Goal: Use online tool/utility: Utilize a website feature to perform a specific function

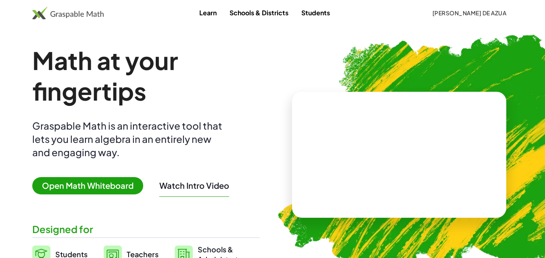
click at [106, 186] on span "Open Math Whiteboard" at bounding box center [87, 185] width 111 height 17
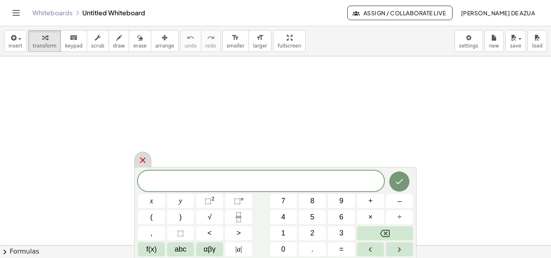
click at [142, 159] on icon at bounding box center [143, 161] width 10 height 10
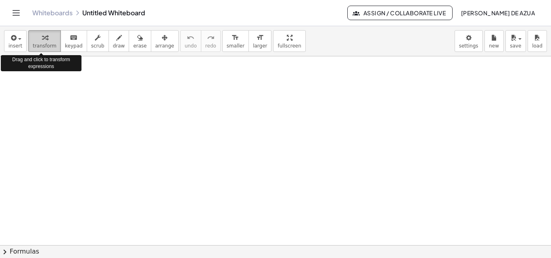
click at [41, 46] on span "transform" at bounding box center [45, 46] width 24 height 6
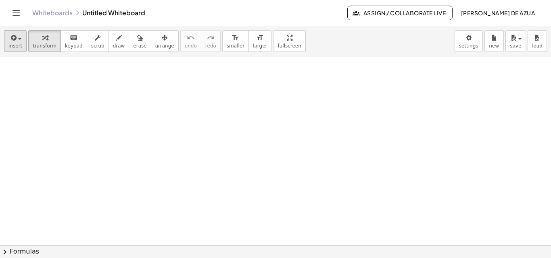
drag, startPoint x: 3, startPoint y: 43, endPoint x: 11, endPoint y: 42, distance: 8.2
click at [11, 42] on div "insert select one: Math Expression Function Text Youtube Video Graphing Geometr…" at bounding box center [275, 41] width 551 height 30
click at [11, 42] on icon "button" at bounding box center [12, 38] width 7 height 10
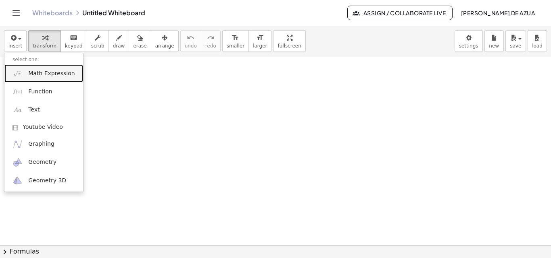
click at [58, 77] on span "Math Expression" at bounding box center [51, 74] width 46 height 8
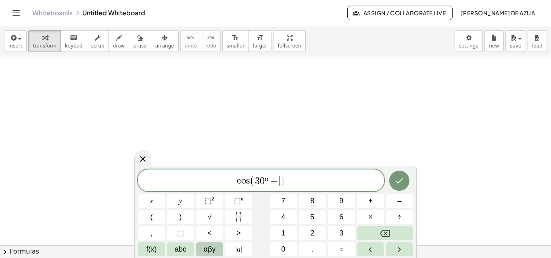
click at [207, 250] on span "αβγ" at bounding box center [210, 249] width 12 height 11
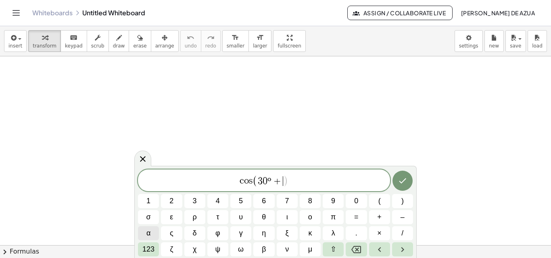
click at [153, 232] on button "α" at bounding box center [148, 234] width 21 height 14
click at [298, 181] on span "c o s ( 3 0 º + α ) ​" at bounding box center [264, 181] width 252 height 13
click at [149, 233] on span "α" at bounding box center [148, 233] width 4 height 11
click at [405, 179] on icon "Done" at bounding box center [402, 181] width 7 height 5
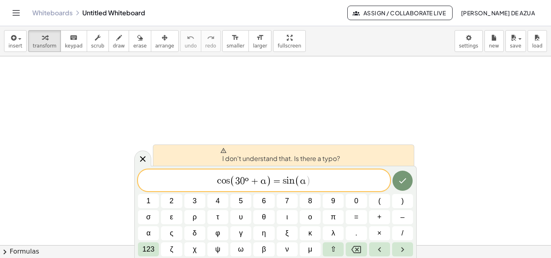
click at [249, 181] on span "+" at bounding box center [255, 182] width 12 height 10
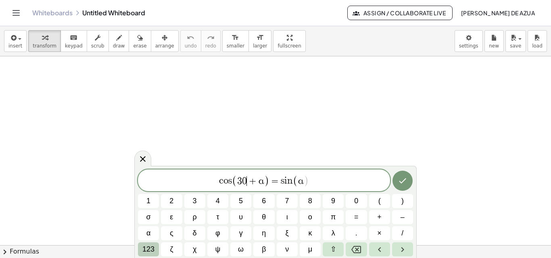
click at [152, 250] on span "123" at bounding box center [148, 249] width 12 height 11
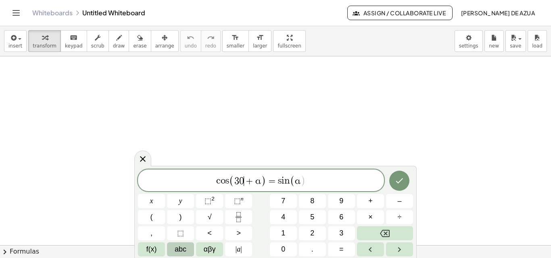
click at [180, 250] on span "abc" at bounding box center [181, 249] width 12 height 11
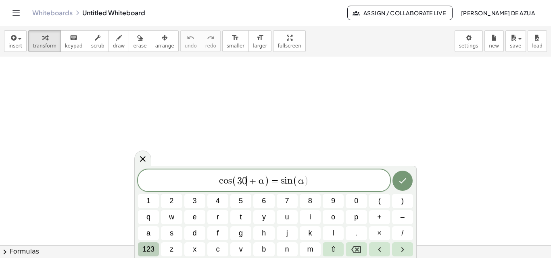
click at [150, 246] on span "123" at bounding box center [148, 249] width 12 height 11
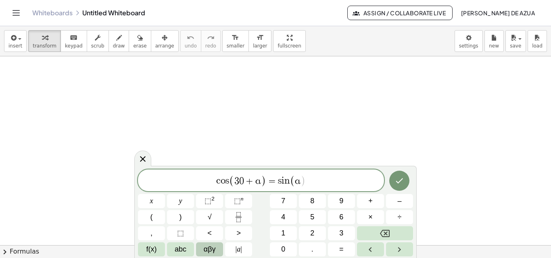
click at [217, 248] on button "αβγ" at bounding box center [209, 250] width 27 height 14
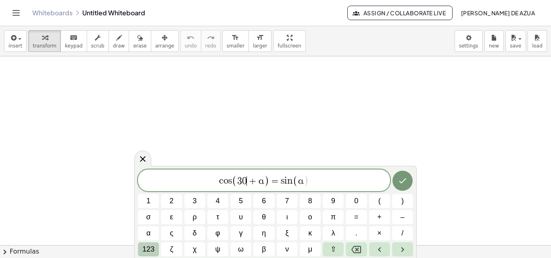
click at [150, 248] on span "123" at bounding box center [148, 249] width 12 height 11
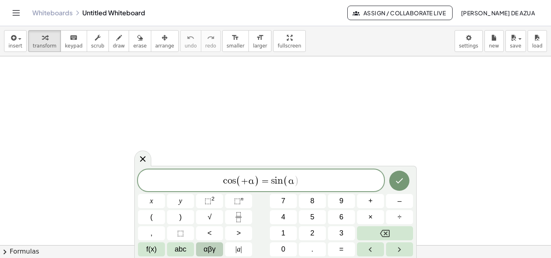
click at [205, 244] on span "αβγ" at bounding box center [210, 249] width 12 height 11
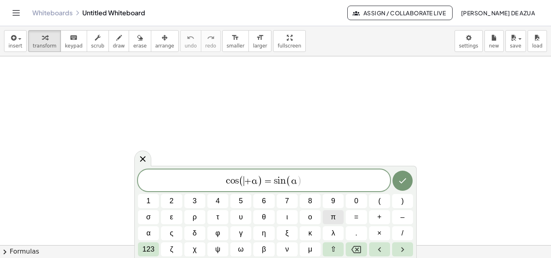
click at [333, 219] on span "π" at bounding box center [333, 217] width 5 height 11
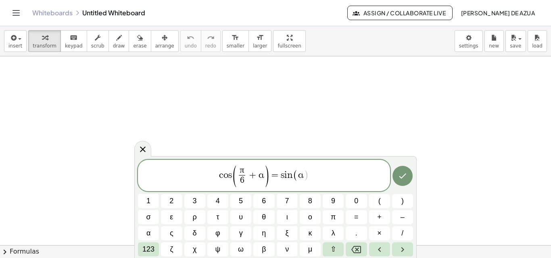
click at [452, 168] on div at bounding box center [275, 245] width 551 height 378
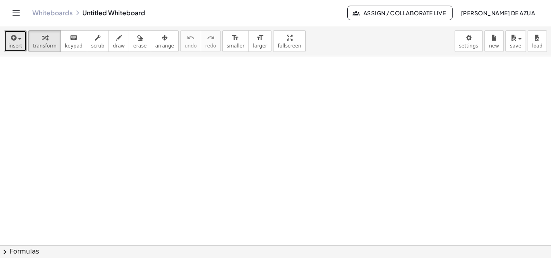
click at [12, 48] on span "insert" at bounding box center [15, 46] width 14 height 6
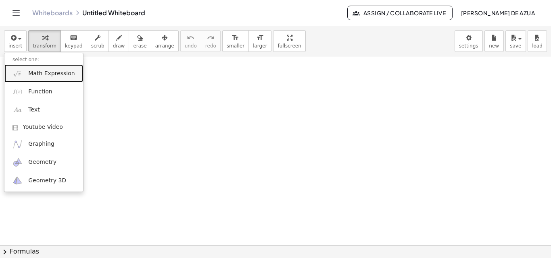
click at [47, 74] on span "Math Expression" at bounding box center [51, 74] width 46 height 8
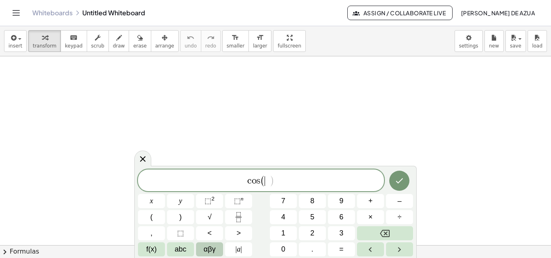
click at [212, 246] on span "αβγ" at bounding box center [210, 249] width 12 height 11
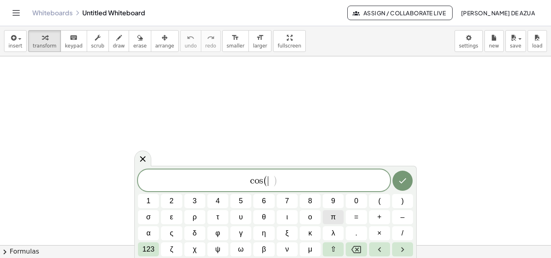
click at [331, 216] on span "π" at bounding box center [333, 217] width 5 height 11
click at [395, 231] on button "/" at bounding box center [402, 234] width 21 height 14
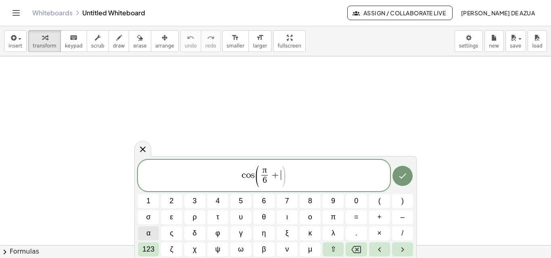
click at [151, 233] on button "α" at bounding box center [148, 234] width 21 height 14
click at [152, 233] on button "α" at bounding box center [148, 234] width 21 height 14
click at [404, 175] on icon "Done" at bounding box center [402, 175] width 7 height 5
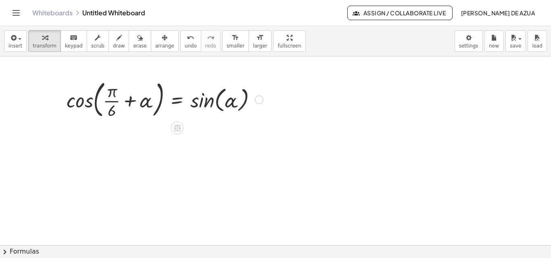
click at [127, 100] on div at bounding box center [164, 99] width 204 height 44
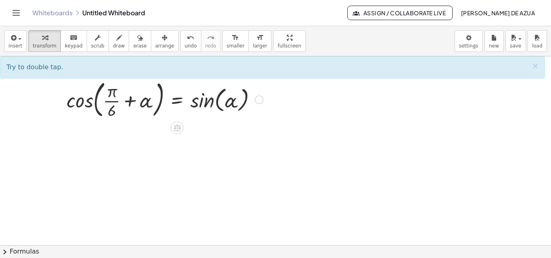
click at [127, 100] on div at bounding box center [164, 99] width 204 height 44
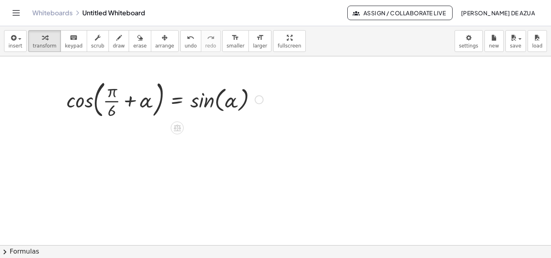
click at [127, 100] on div at bounding box center [164, 99] width 204 height 44
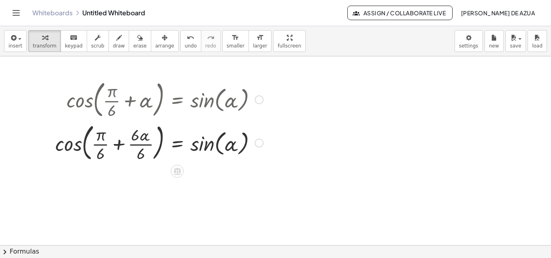
click at [71, 148] on div at bounding box center [159, 143] width 216 height 44
click at [119, 147] on div at bounding box center [159, 143] width 216 height 44
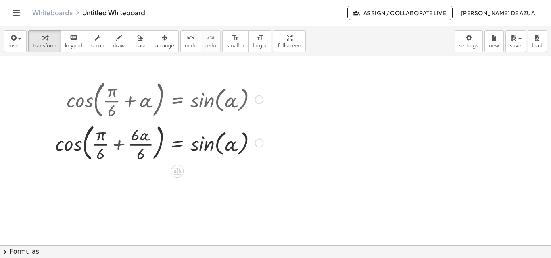
click at [119, 147] on div at bounding box center [164, 143] width 204 height 44
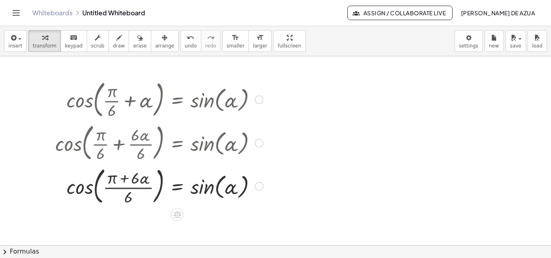
click at [90, 189] on div at bounding box center [159, 186] width 216 height 44
click at [127, 191] on div at bounding box center [159, 186] width 216 height 44
click at [215, 189] on div at bounding box center [159, 186] width 216 height 44
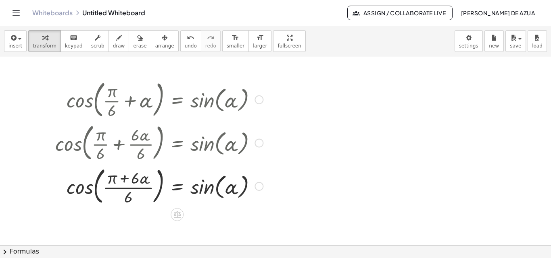
click at [215, 189] on div at bounding box center [159, 186] width 216 height 44
click at [201, 189] on div at bounding box center [159, 186] width 216 height 44
click at [173, 214] on icon at bounding box center [177, 214] width 8 height 8
click at [305, 200] on div at bounding box center [275, 245] width 551 height 378
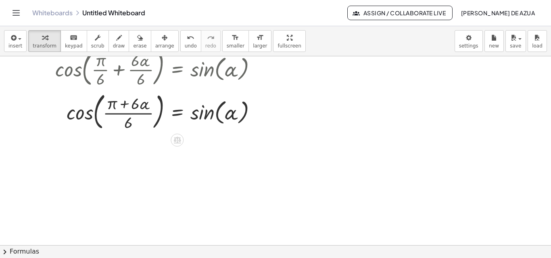
scroll to position [81, 0]
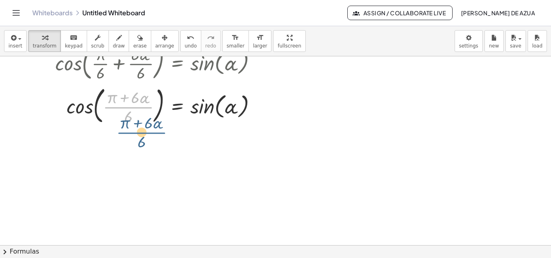
drag, startPoint x: 131, startPoint y: 106, endPoint x: 144, endPoint y: 131, distance: 28.7
drag, startPoint x: 130, startPoint y: 108, endPoint x: 42, endPoint y: 112, distance: 88.4
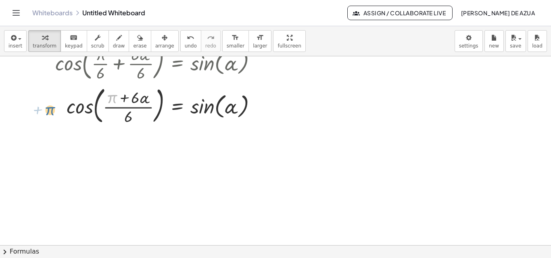
drag, startPoint x: 113, startPoint y: 102, endPoint x: 50, endPoint y: 114, distance: 64.0
click at [50, 114] on div "cos ( , + · π · 6 + α ) = sin ( , α ) cos ( , + · π · 6 + · 6 · α · 6 ) = sin (…" at bounding box center [156, 62] width 226 height 134
drag, startPoint x: 130, startPoint y: 123, endPoint x: 58, endPoint y: 132, distance: 72.0
click at [58, 132] on div "cos ( , + · π · 6 + α ) = sin ( , α ) cos ( , + · π · 6 + · 6 · α · 6 ) = sin (…" at bounding box center [275, 165] width 551 height 378
click at [134, 99] on div at bounding box center [159, 105] width 216 height 44
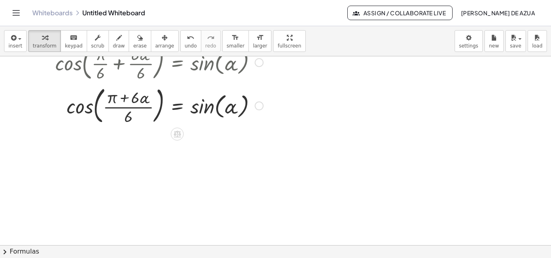
click at [85, 106] on div at bounding box center [159, 105] width 216 height 44
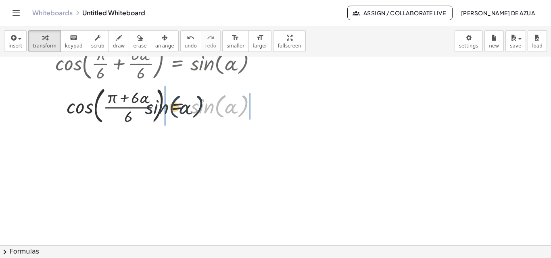
drag, startPoint x: 214, startPoint y: 110, endPoint x: 159, endPoint y: 109, distance: 55.2
click at [159, 109] on div at bounding box center [159, 105] width 216 height 44
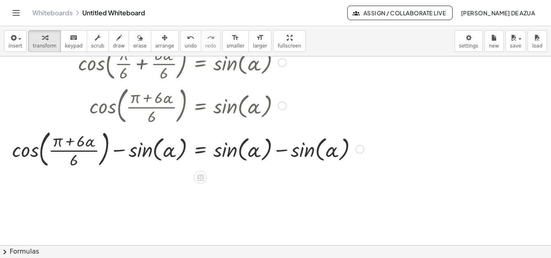
click at [121, 153] on div at bounding box center [188, 149] width 360 height 44
click at [137, 154] on div at bounding box center [188, 149] width 360 height 44
click at [239, 146] on div at bounding box center [188, 149] width 360 height 44
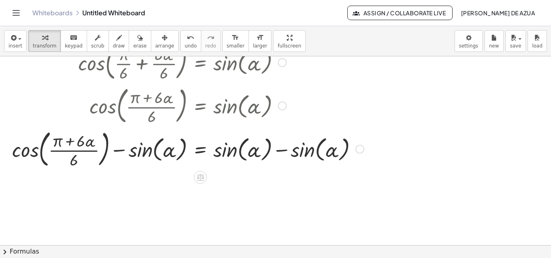
click at [282, 152] on div at bounding box center [188, 149] width 360 height 44
click at [282, 152] on div at bounding box center [149, 149] width 282 height 44
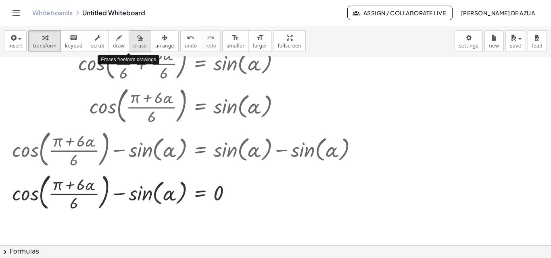
click at [137, 39] on icon "button" at bounding box center [140, 38] width 6 height 10
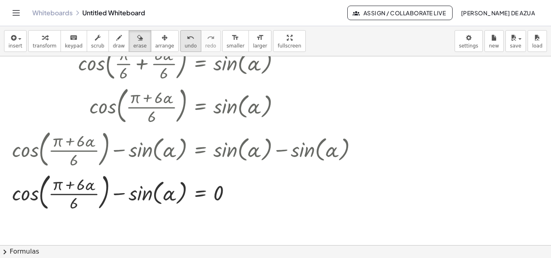
click at [185, 39] on div "undo" at bounding box center [191, 38] width 12 height 10
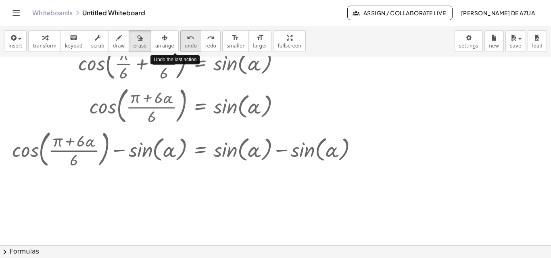
click at [185, 39] on div "undo" at bounding box center [191, 38] width 12 height 10
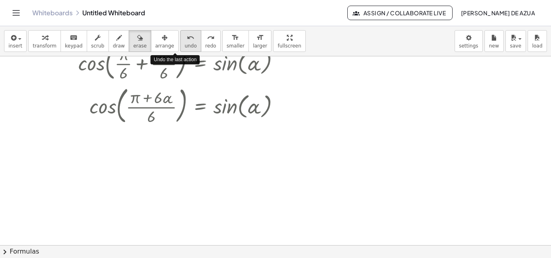
click at [185, 39] on div "undo" at bounding box center [191, 38] width 12 height 10
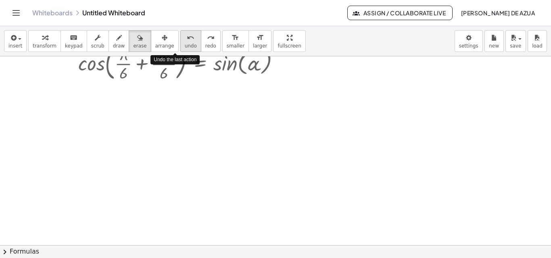
click at [185, 39] on div "undo" at bounding box center [191, 38] width 12 height 10
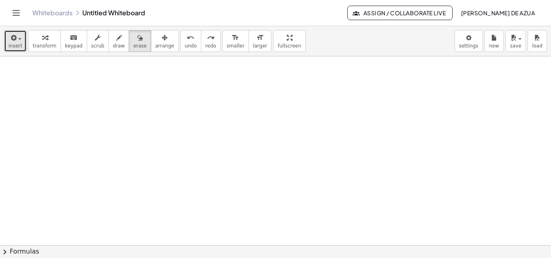
click at [15, 43] on span "insert" at bounding box center [15, 46] width 14 height 6
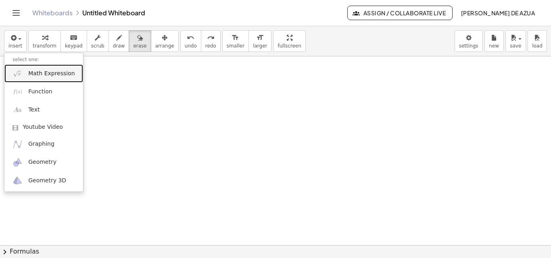
click at [56, 77] on span "Math Expression" at bounding box center [51, 74] width 46 height 8
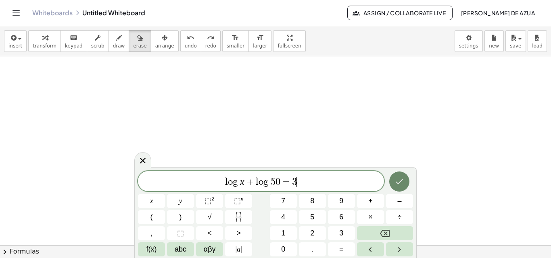
click at [400, 176] on button "Done" at bounding box center [399, 182] width 20 height 20
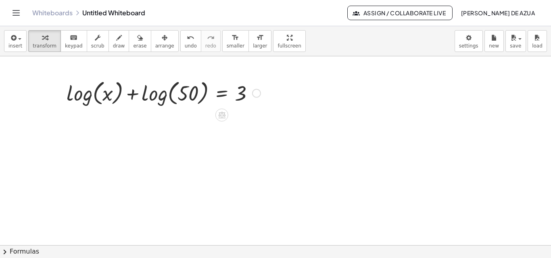
click at [133, 96] on div at bounding box center [163, 92] width 202 height 31
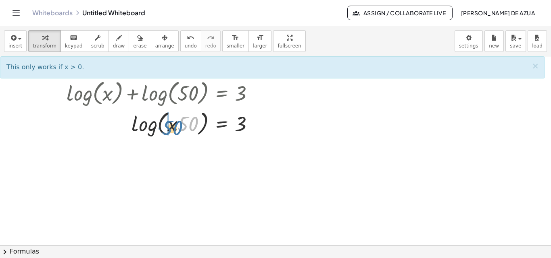
drag, startPoint x: 189, startPoint y: 122, endPoint x: 170, endPoint y: 124, distance: 19.0
click at [170, 124] on div at bounding box center [163, 123] width 202 height 31
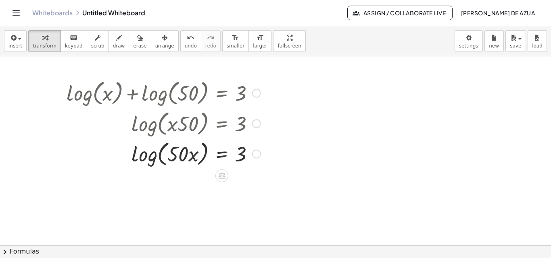
click at [242, 154] on div at bounding box center [163, 153] width 202 height 31
drag, startPoint x: 242, startPoint y: 154, endPoint x: 140, endPoint y: 157, distance: 102.4
click at [140, 157] on div at bounding box center [163, 153] width 202 height 31
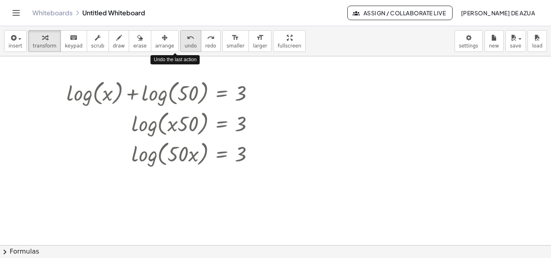
click at [187, 42] on icon "undo" at bounding box center [191, 38] width 8 height 10
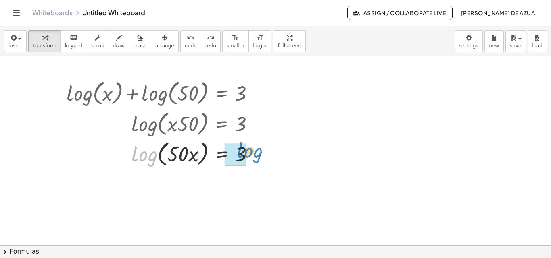
drag, startPoint x: 146, startPoint y: 156, endPoint x: 249, endPoint y: 152, distance: 103.3
click at [249, 152] on div at bounding box center [163, 153] width 202 height 31
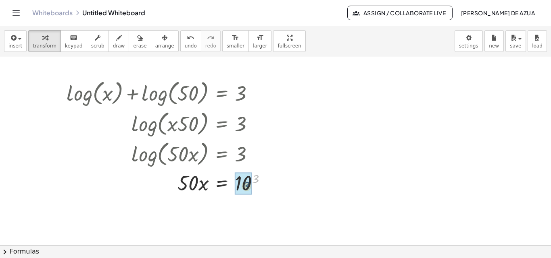
drag, startPoint x: 255, startPoint y: 178, endPoint x: 246, endPoint y: 185, distance: 12.1
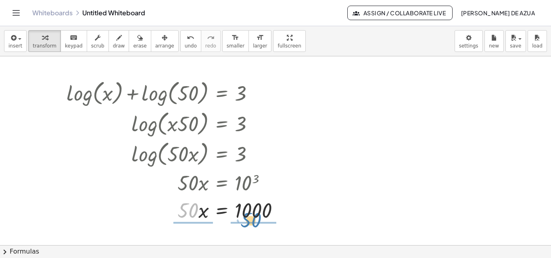
drag, startPoint x: 190, startPoint y: 209, endPoint x: 255, endPoint y: 219, distance: 65.7
click at [255, 219] on div at bounding box center [176, 209] width 228 height 27
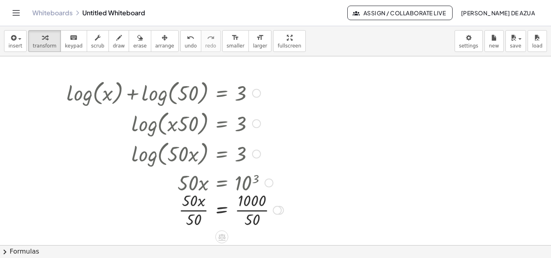
click at [196, 211] on div at bounding box center [174, 209] width 225 height 40
click at [254, 213] on div at bounding box center [174, 209] width 225 height 40
click at [329, 129] on div at bounding box center [275, 165] width 551 height 378
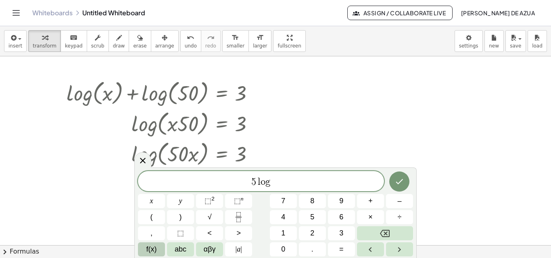
click at [159, 248] on button "f(x)" at bounding box center [151, 250] width 27 height 14
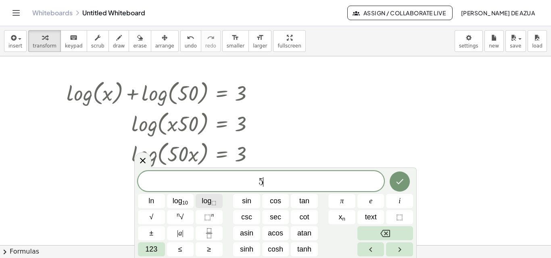
click at [209, 201] on span "log ⬚" at bounding box center [209, 201] width 15 height 11
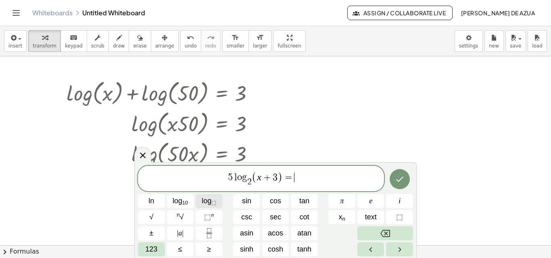
click at [211, 202] on span "log ⬚" at bounding box center [209, 201] width 15 height 11
click at [397, 183] on icon "Done" at bounding box center [400, 180] width 10 height 10
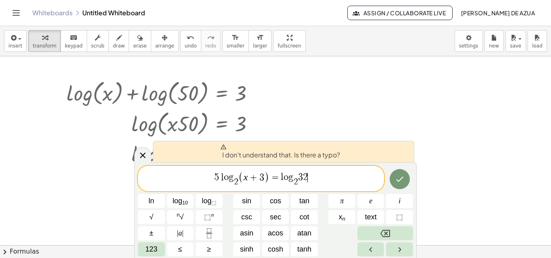
click at [299, 177] on span "3" at bounding box center [300, 178] width 5 height 10
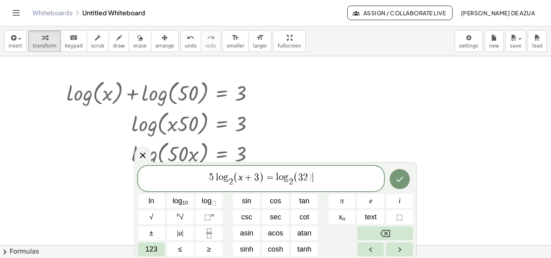
click at [314, 179] on span "5 l o g 2 ​ ( x + 3 ) = l o g 2 ​ ( 3 2 ) ​" at bounding box center [261, 179] width 246 height 17
click at [408, 178] on button "Done" at bounding box center [399, 179] width 20 height 20
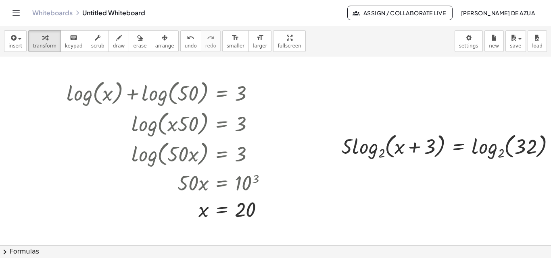
scroll to position [81, 24]
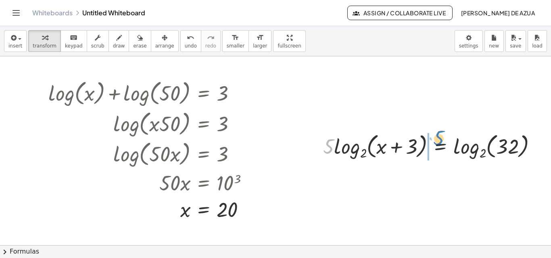
drag, startPoint x: 327, startPoint y: 144, endPoint x: 434, endPoint y: 134, distance: 107.7
click at [437, 135] on div at bounding box center [433, 146] width 228 height 31
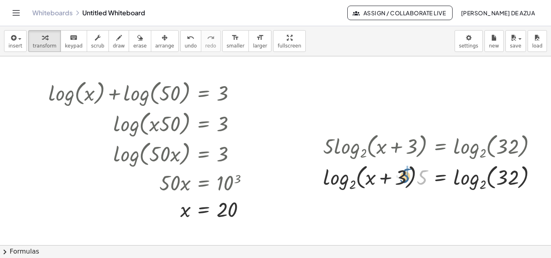
drag, startPoint x: 417, startPoint y: 174, endPoint x: 399, endPoint y: 172, distance: 18.3
click at [399, 172] on div at bounding box center [433, 177] width 228 height 31
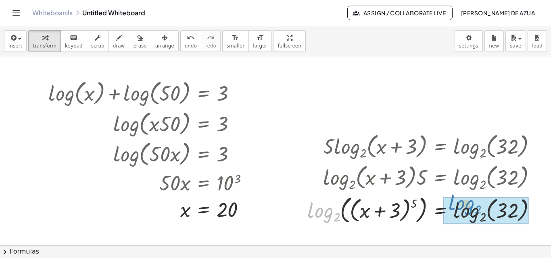
drag, startPoint x: 309, startPoint y: 215, endPoint x: 435, endPoint y: 205, distance: 125.8
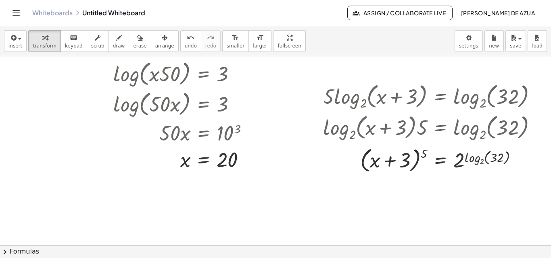
scroll to position [133, 24]
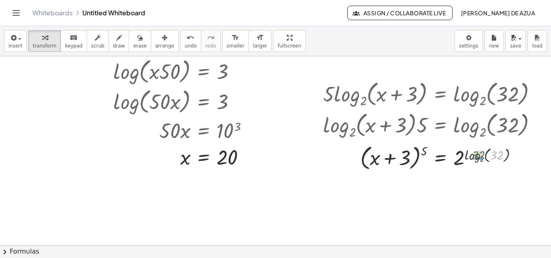
drag, startPoint x: 490, startPoint y: 156, endPoint x: 469, endPoint y: 156, distance: 21.4
click at [469, 156] on div at bounding box center [433, 157] width 228 height 31
drag, startPoint x: 468, startPoint y: 157, endPoint x: 478, endPoint y: 156, distance: 9.8
click at [481, 156] on div at bounding box center [433, 157] width 228 height 31
drag, startPoint x: 489, startPoint y: 154, endPoint x: 473, endPoint y: 159, distance: 16.8
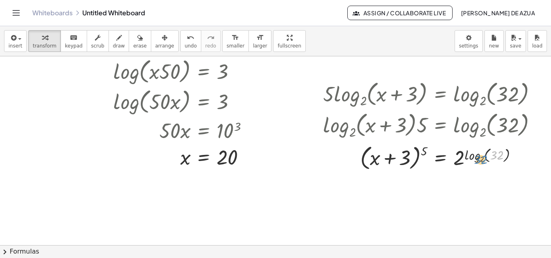
click at [473, 159] on div at bounding box center [433, 157] width 228 height 31
drag, startPoint x: 475, startPoint y: 162, endPoint x: 490, endPoint y: 157, distance: 15.8
click at [490, 157] on div at bounding box center [433, 157] width 228 height 31
